Goal: Task Accomplishment & Management: Complete application form

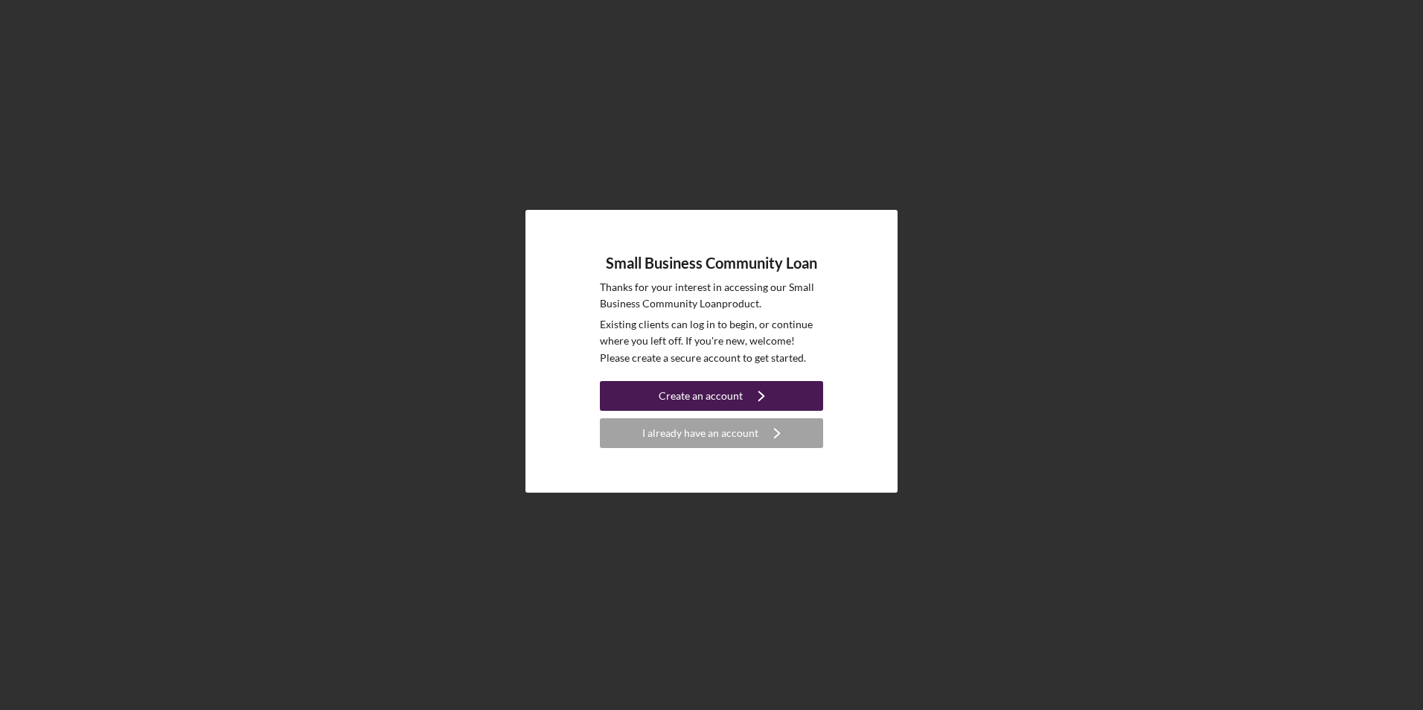
click at [706, 397] on div "Create an account" at bounding box center [701, 396] width 84 height 30
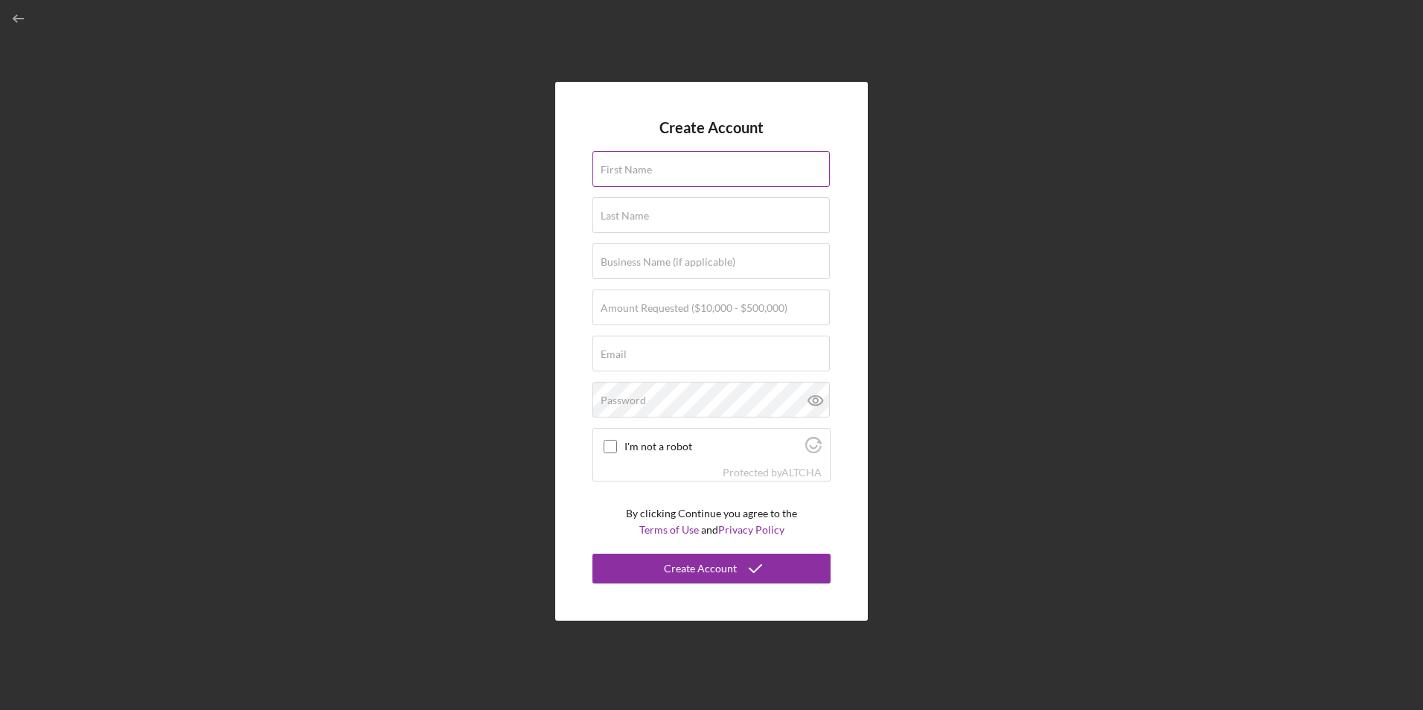
click at [620, 176] on input "First Name" at bounding box center [710, 169] width 237 height 36
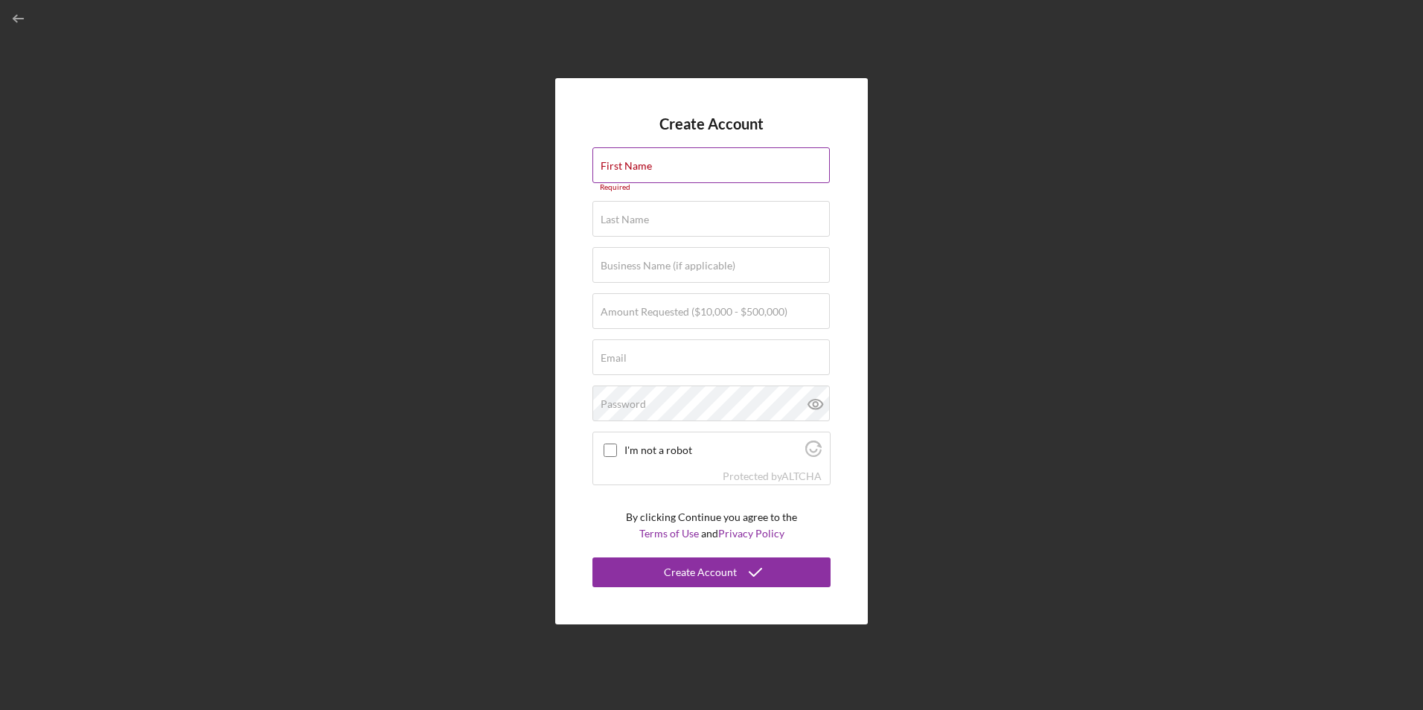
click at [723, 181] on input "First Name" at bounding box center [710, 165] width 237 height 36
click at [679, 165] on input "First Name" at bounding box center [710, 165] width 237 height 36
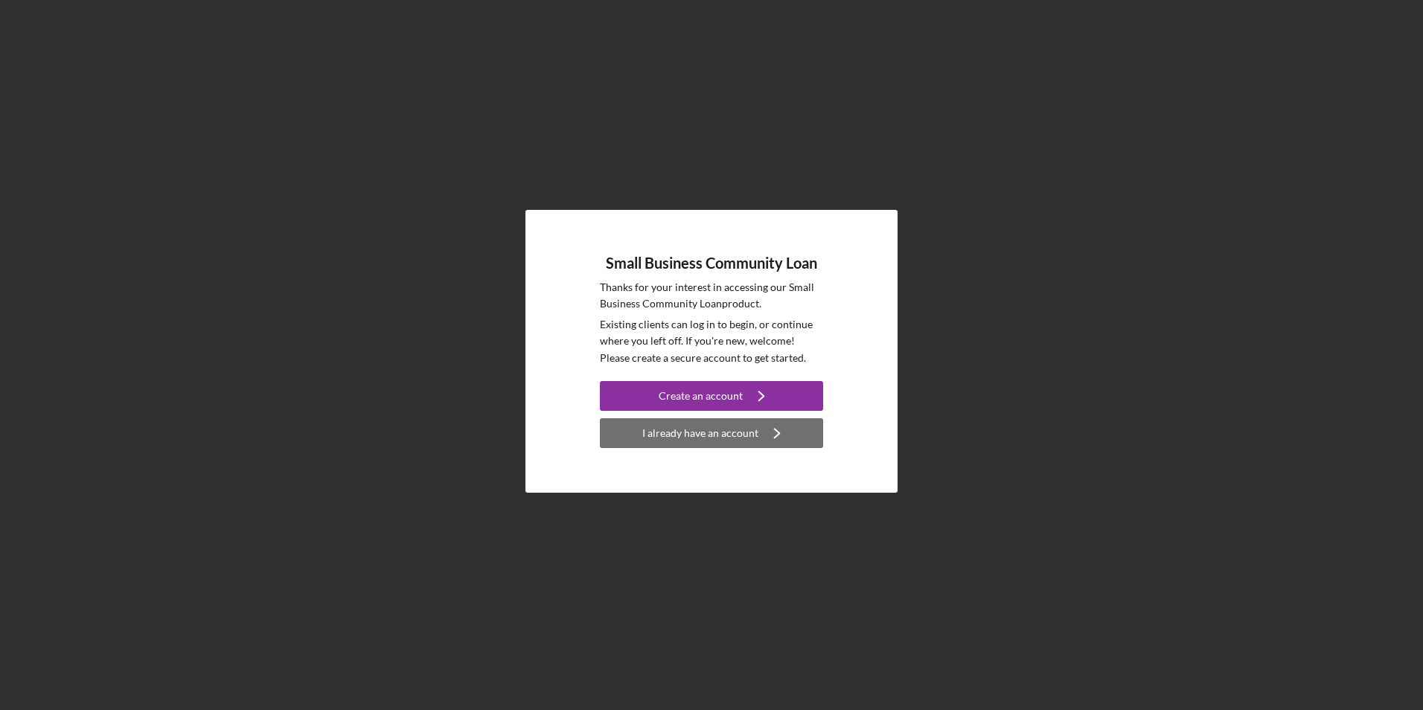
click at [664, 429] on div "I already have an account" at bounding box center [700, 433] width 116 height 30
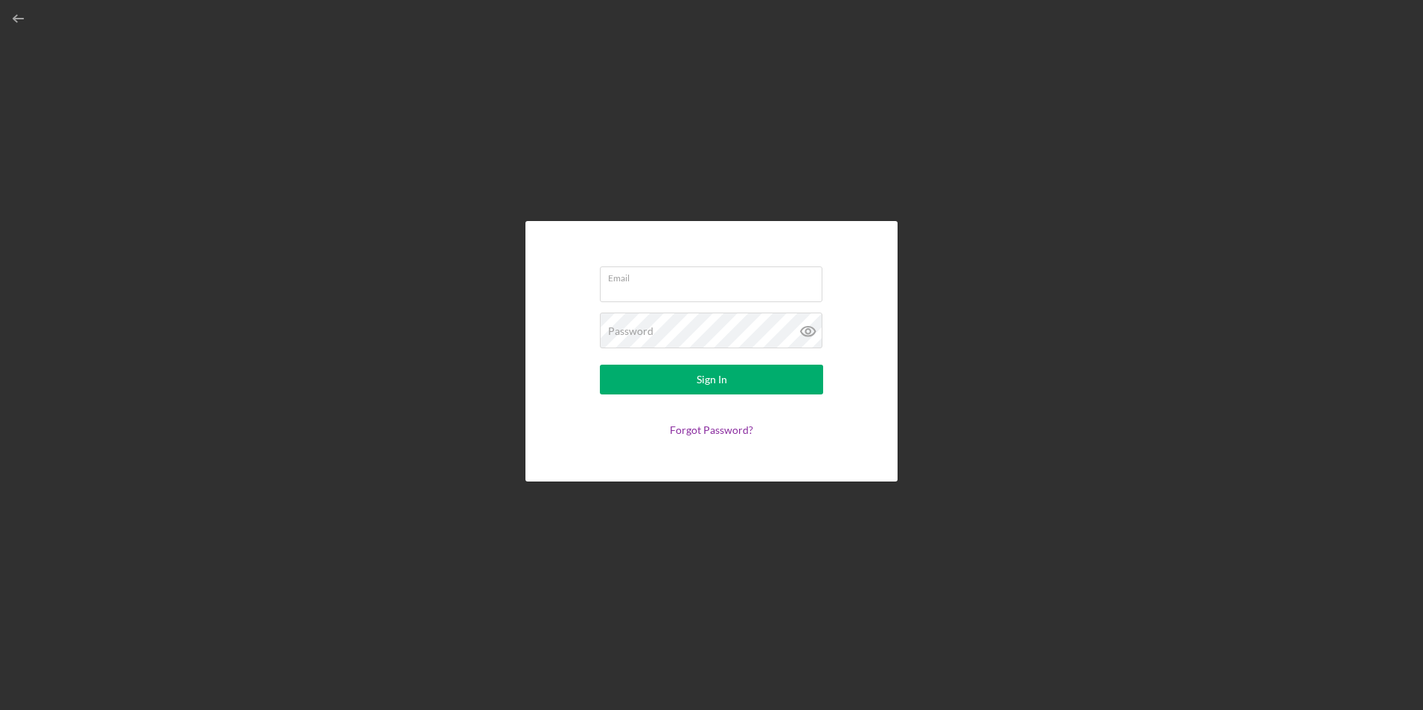
type input "[EMAIL_ADDRESS][DOMAIN_NAME]"
drag, startPoint x: 589, startPoint y: 282, endPoint x: 487, endPoint y: 275, distance: 102.2
click at [522, 276] on div "Email [EMAIL_ADDRESS][DOMAIN_NAME] Password Sign In Forgot Password?" at bounding box center [711, 351] width 1408 height 703
click at [21, 14] on icon "button" at bounding box center [18, 18] width 33 height 33
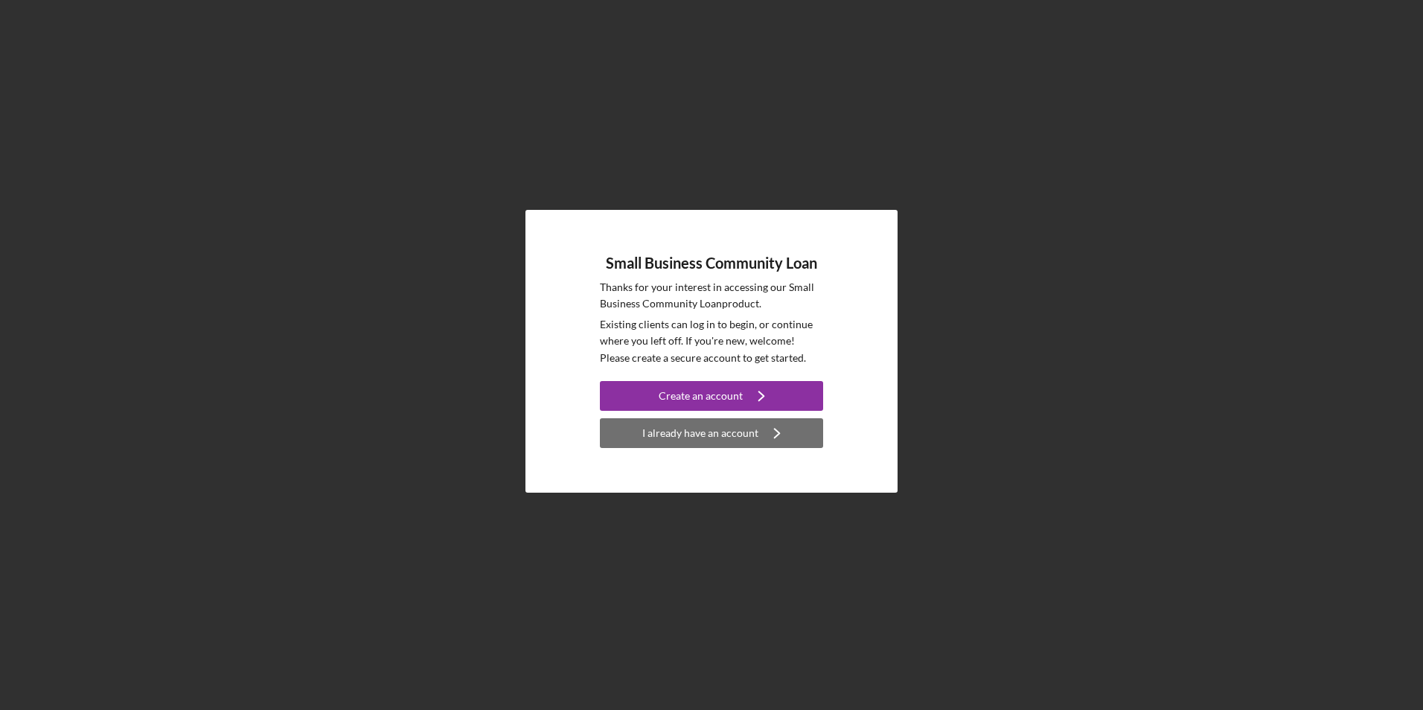
click at [721, 432] on div "I already have an account" at bounding box center [700, 433] width 116 height 30
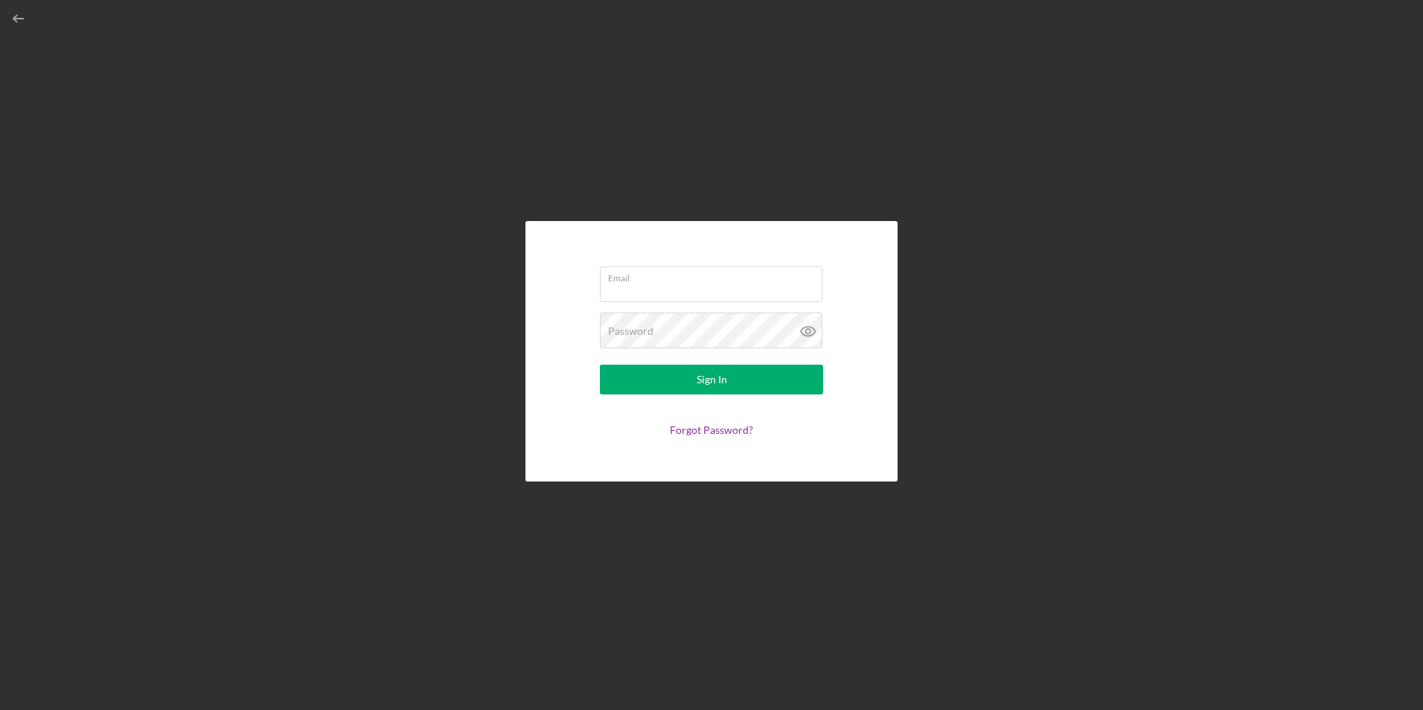
type input "[EMAIL_ADDRESS][DOMAIN_NAME]"
drag, startPoint x: 723, startPoint y: 286, endPoint x: 472, endPoint y: 252, distance: 253.8
click at [472, 252] on div "Email [EMAIL_ADDRESS][DOMAIN_NAME] Password Sign In Forgot Password?" at bounding box center [711, 351] width 1408 height 703
type input "[PERSON_NAME][EMAIL_ADDRESS][DOMAIN_NAME]"
click at [430, 312] on div "Email [PERSON_NAME][EMAIL_ADDRESS][DOMAIN_NAME] Password Sign In Forgot Passwor…" at bounding box center [711, 351] width 1408 height 703
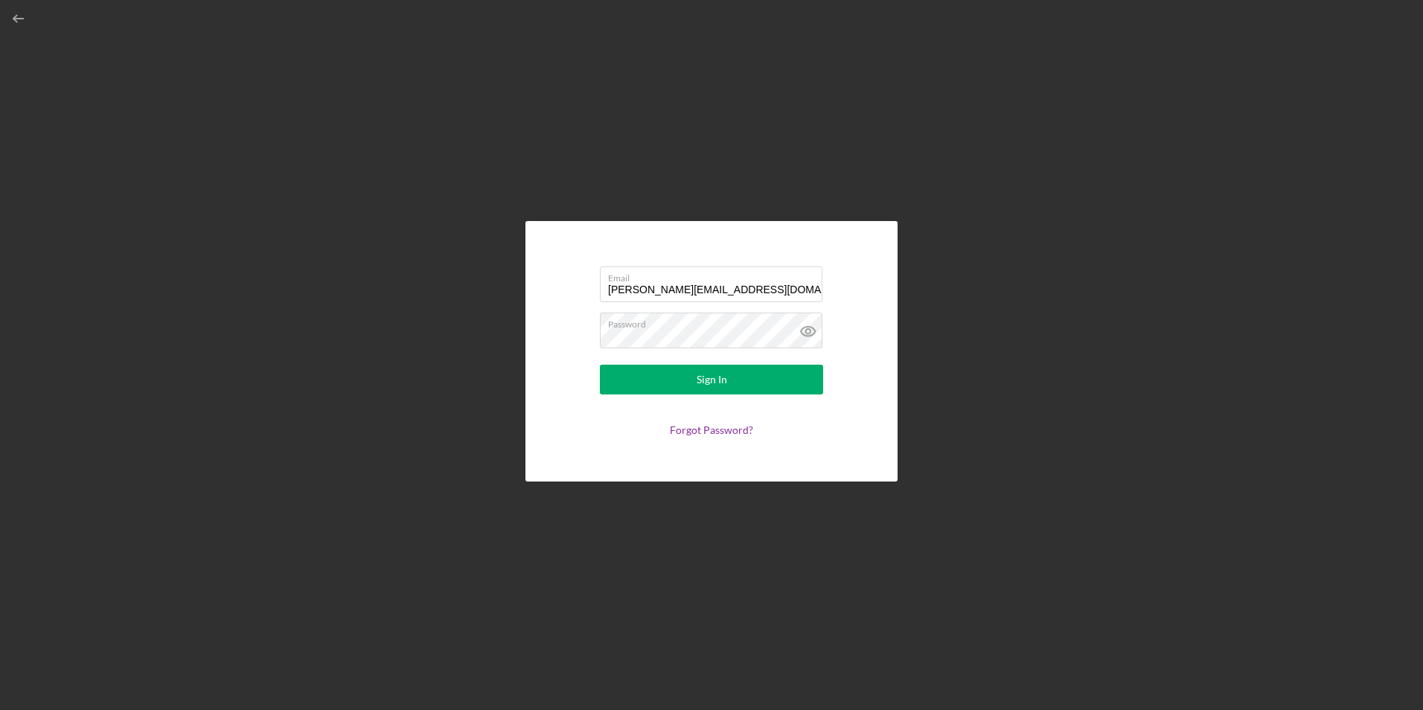
click at [557, 394] on div "Email [PERSON_NAME][EMAIL_ADDRESS][DOMAIN_NAME] Password Sign In Forgot Passwor…" at bounding box center [711, 351] width 372 height 260
drag, startPoint x: 590, startPoint y: 384, endPoint x: 599, endPoint y: 384, distance: 8.9
click at [594, 384] on form "Email [PERSON_NAME][EMAIL_ADDRESS][DOMAIN_NAME] Password Sign In Forgot Passwor…" at bounding box center [712, 351] width 298 height 186
click at [622, 382] on button "Sign In" at bounding box center [711, 380] width 223 height 30
